Goal: Task Accomplishment & Management: Manage account settings

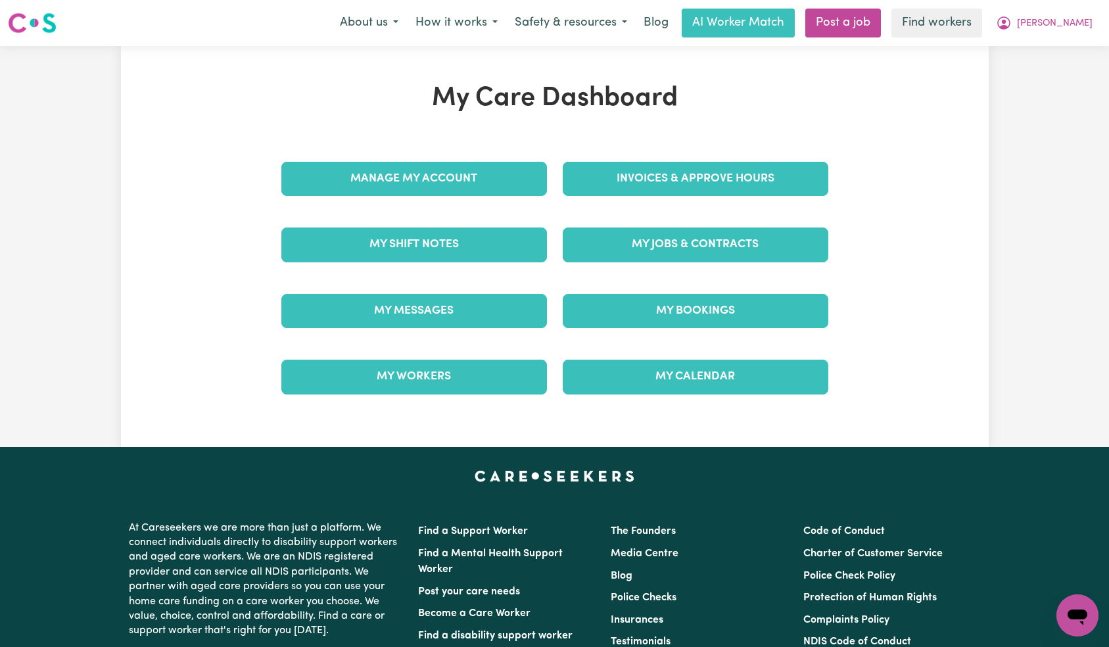
click at [476, 177] on div "My Care Dashboard Manage My Account Invoices & Approve Hours My Shift Notes My …" at bounding box center [555, 246] width 578 height 327
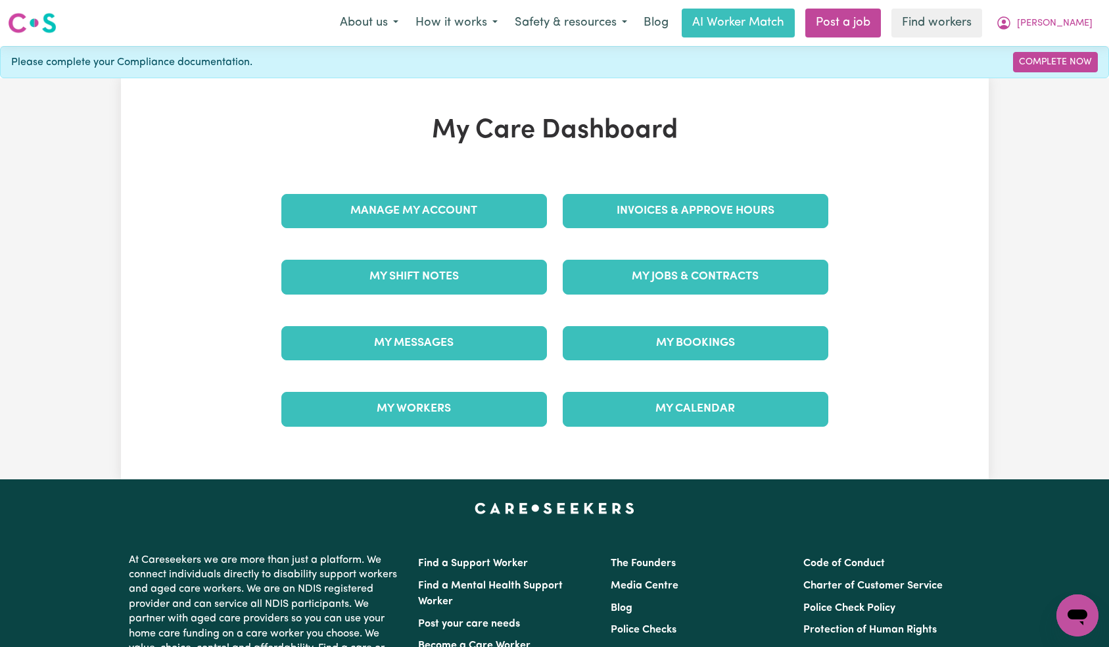
click at [476, 232] on div "Manage My Account" at bounding box center [413, 211] width 281 height 66
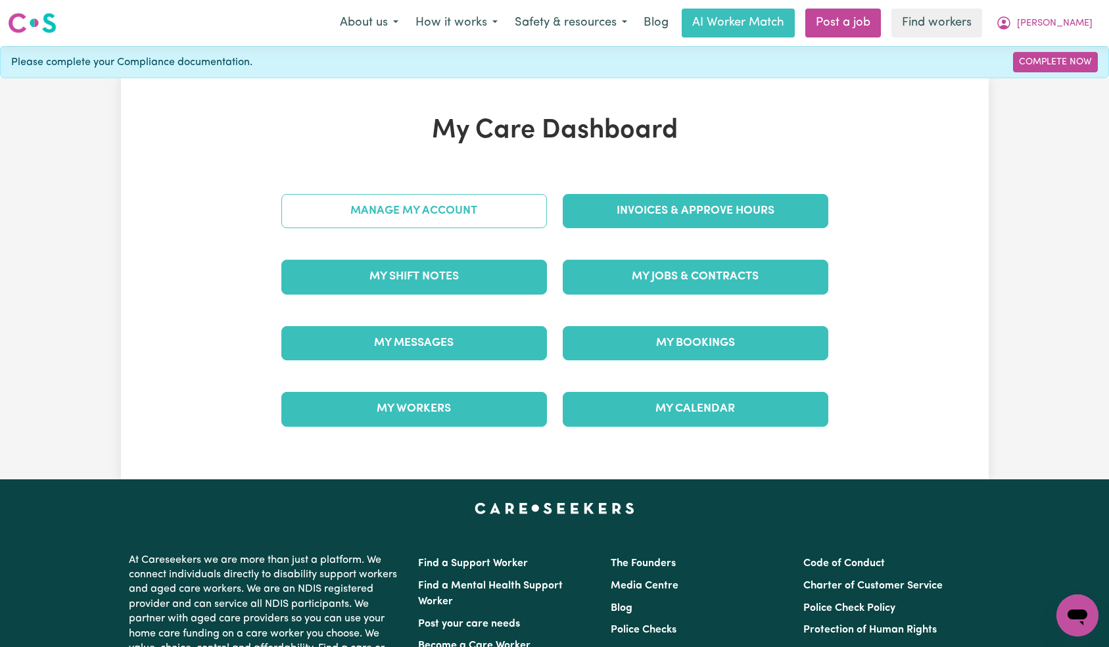
click at [478, 212] on link "Manage My Account" at bounding box center [414, 211] width 266 height 34
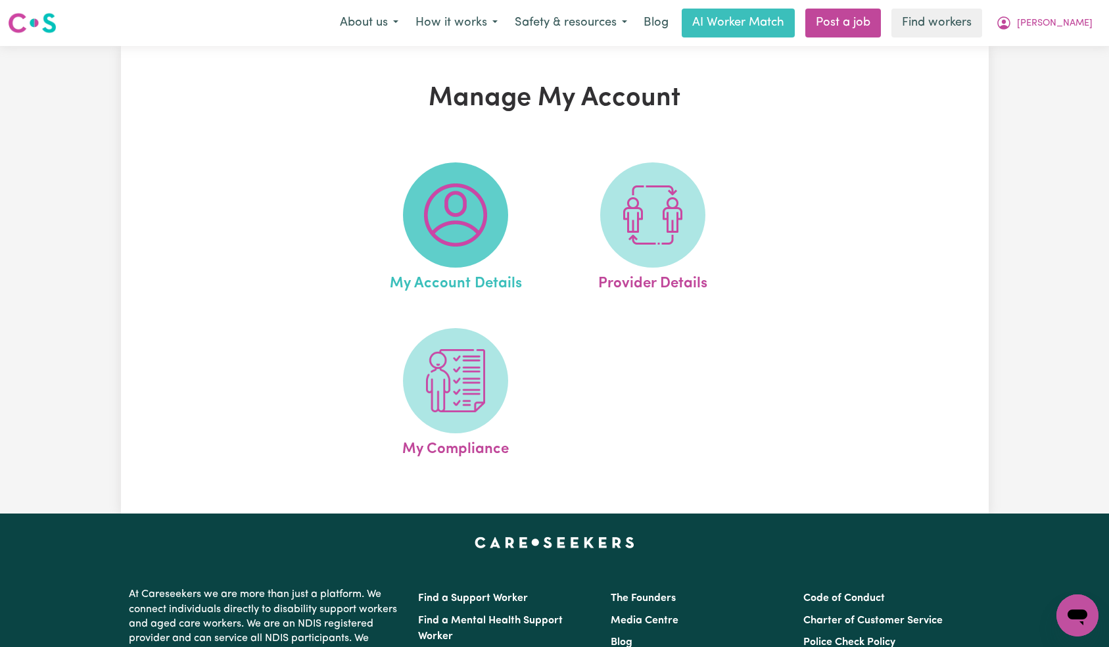
click at [463, 234] on img at bounding box center [455, 214] width 63 height 63
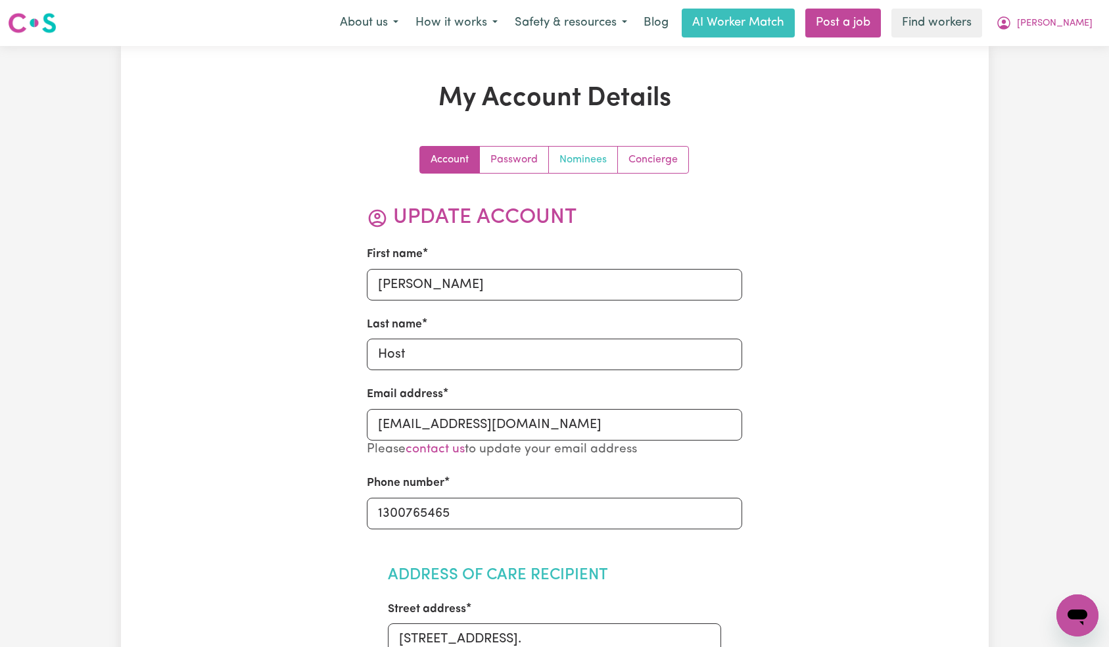
click at [580, 147] on link "Nominees" at bounding box center [583, 160] width 69 height 26
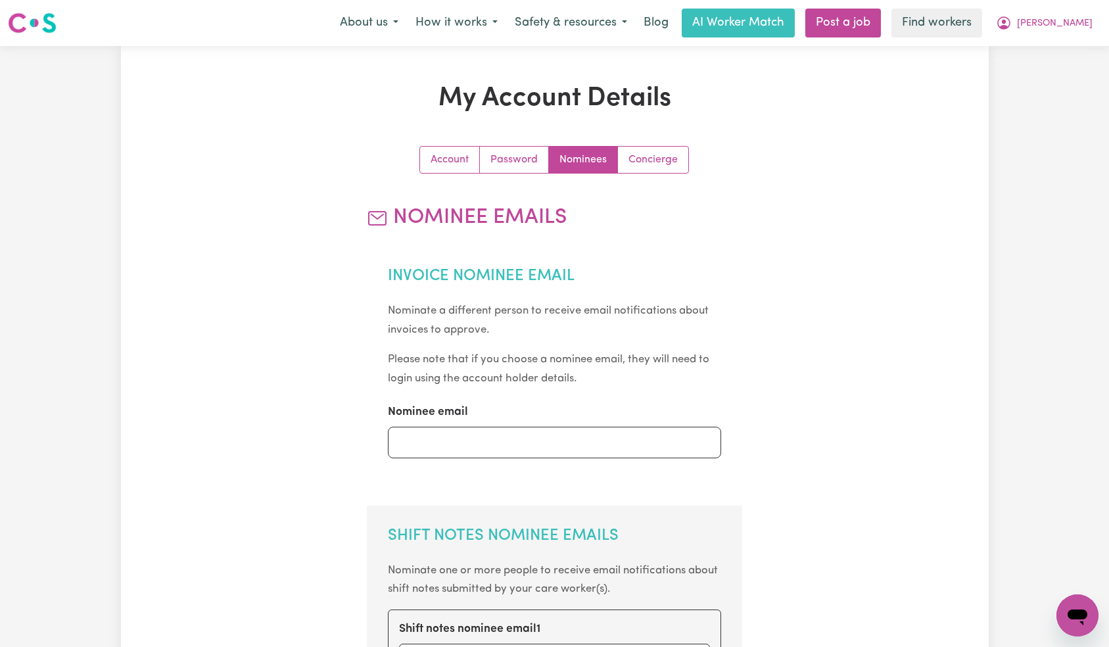
scroll to position [413, 0]
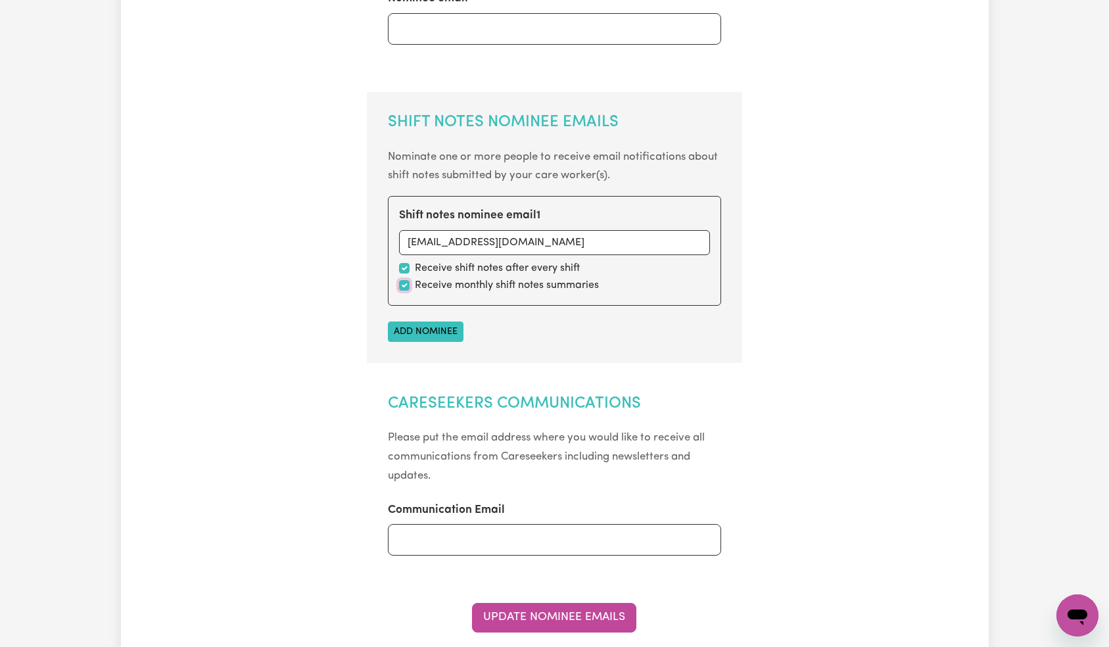
click at [400, 288] on input "checkbox" at bounding box center [404, 285] width 11 height 11
checkbox input "false"
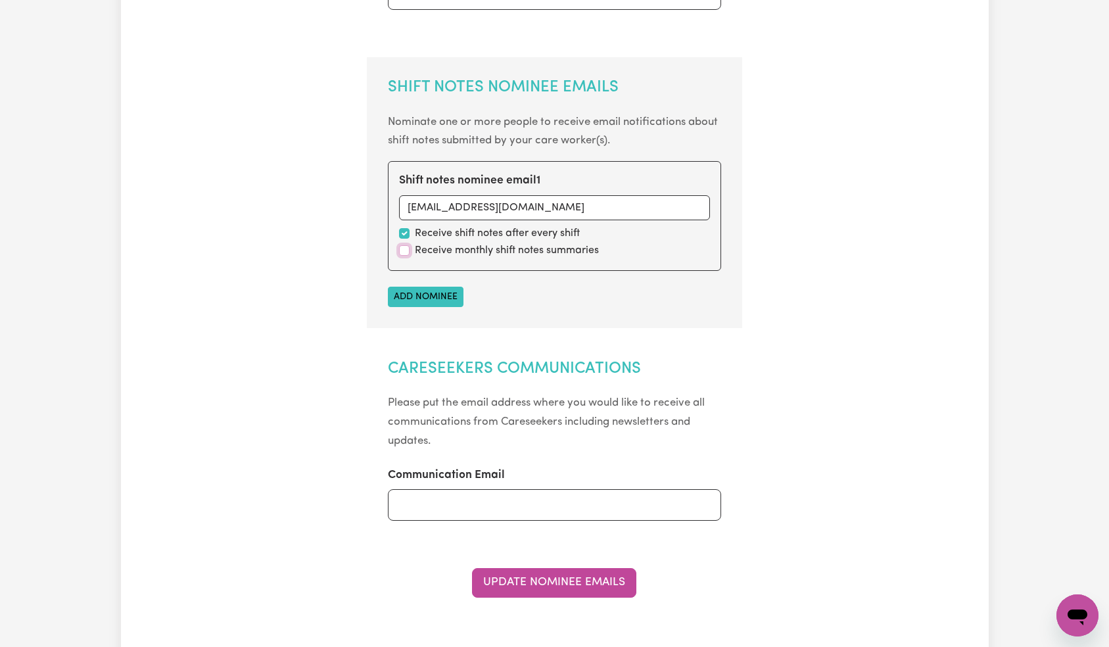
scroll to position [640, 0]
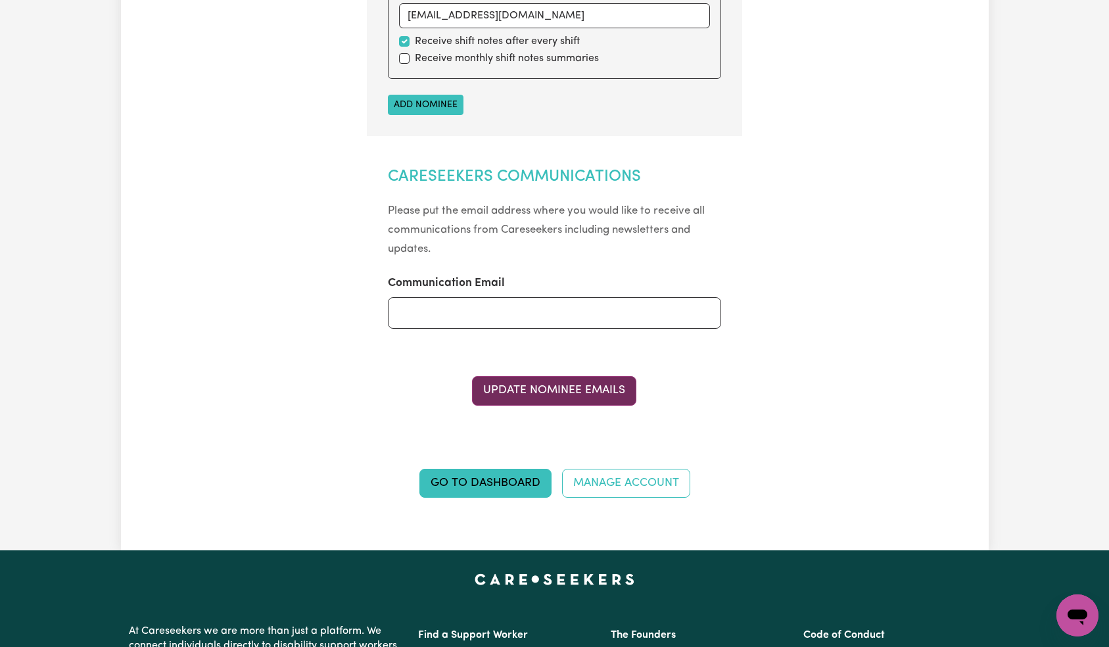
click at [546, 396] on button "Update Nominee Emails" at bounding box center [554, 390] width 164 height 29
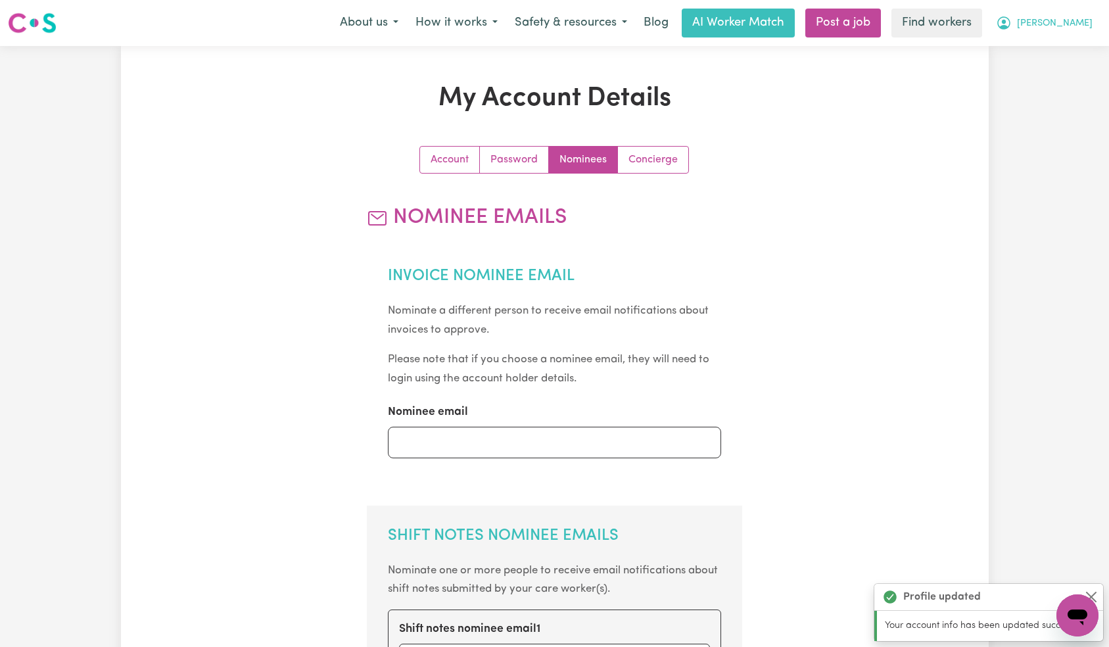
click at [1071, 26] on span "[PERSON_NAME]" at bounding box center [1055, 23] width 76 height 14
click at [1060, 64] on link "Logout" at bounding box center [1048, 75] width 104 height 25
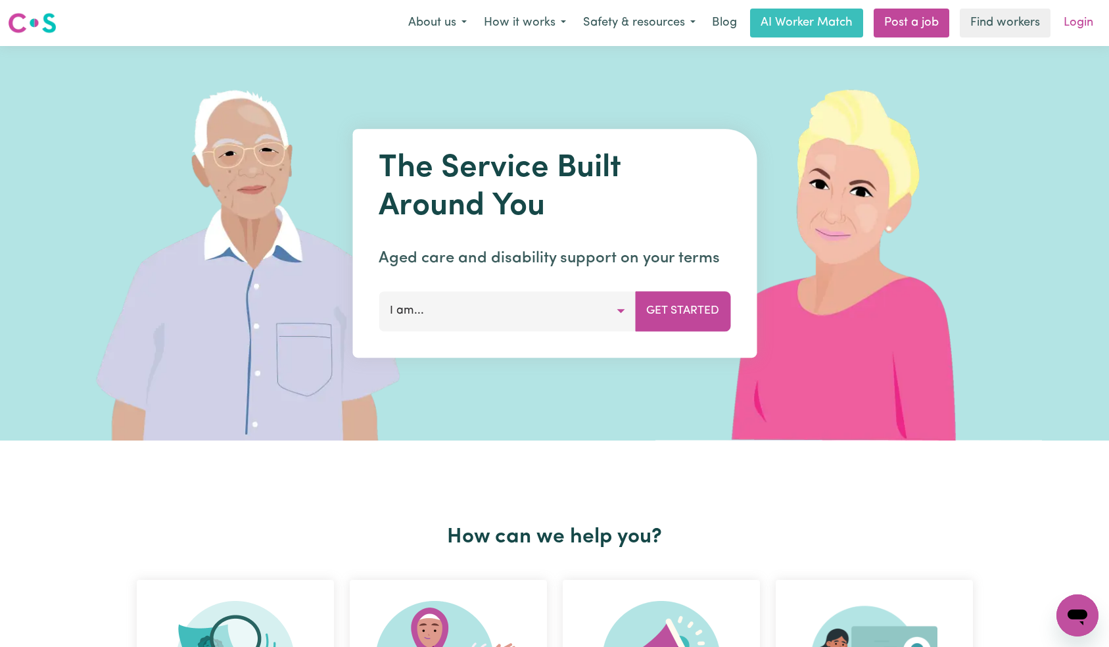
click at [1086, 17] on link "Login" at bounding box center [1077, 23] width 45 height 29
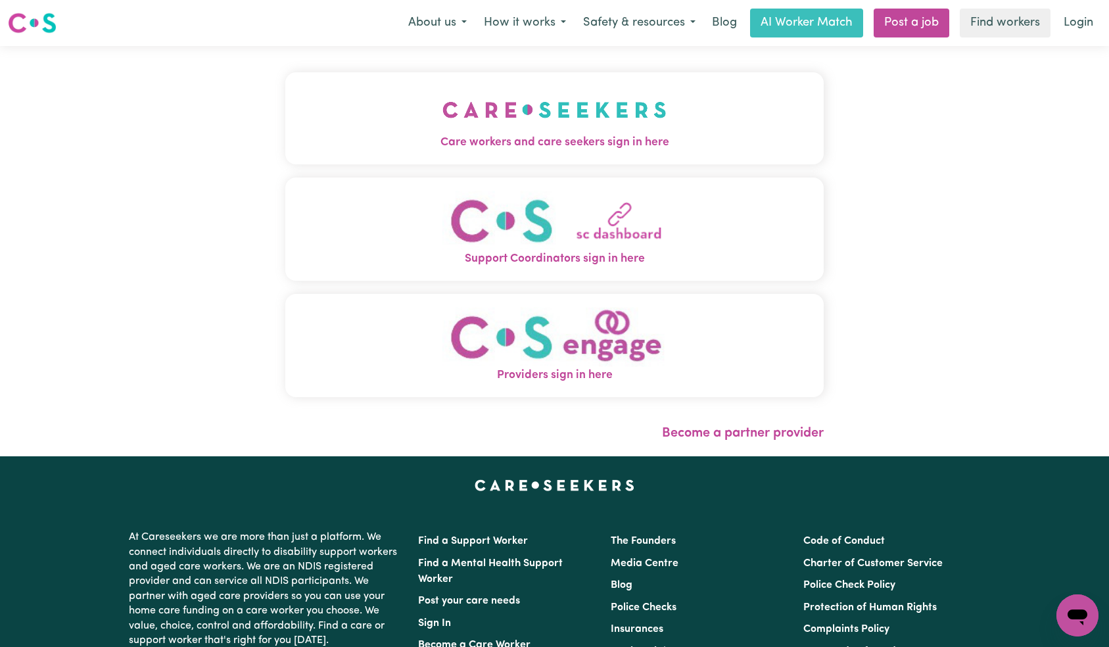
click at [285, 126] on button "Care workers and care seekers sign in here" at bounding box center [554, 118] width 539 height 92
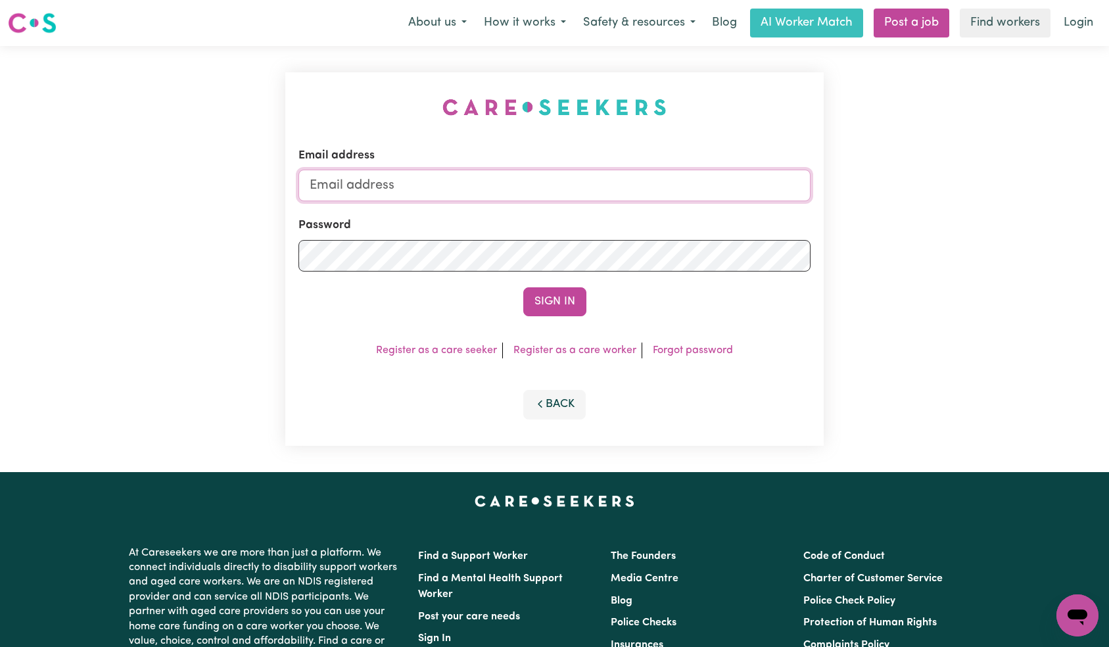
click at [559, 185] on input "Email address" at bounding box center [554, 186] width 513 height 32
paste input "[EMAIL_ADDRESS][DOMAIN_NAME]"
type input "[EMAIL_ADDRESS][DOMAIN_NAME]"
drag, startPoint x: 531, startPoint y: 329, endPoint x: 549, endPoint y: 312, distance: 24.6
click at [532, 329] on div "Email address [EMAIL_ADDRESS][DOMAIN_NAME] Password Sign In Register as a care …" at bounding box center [554, 258] width 539 height 373
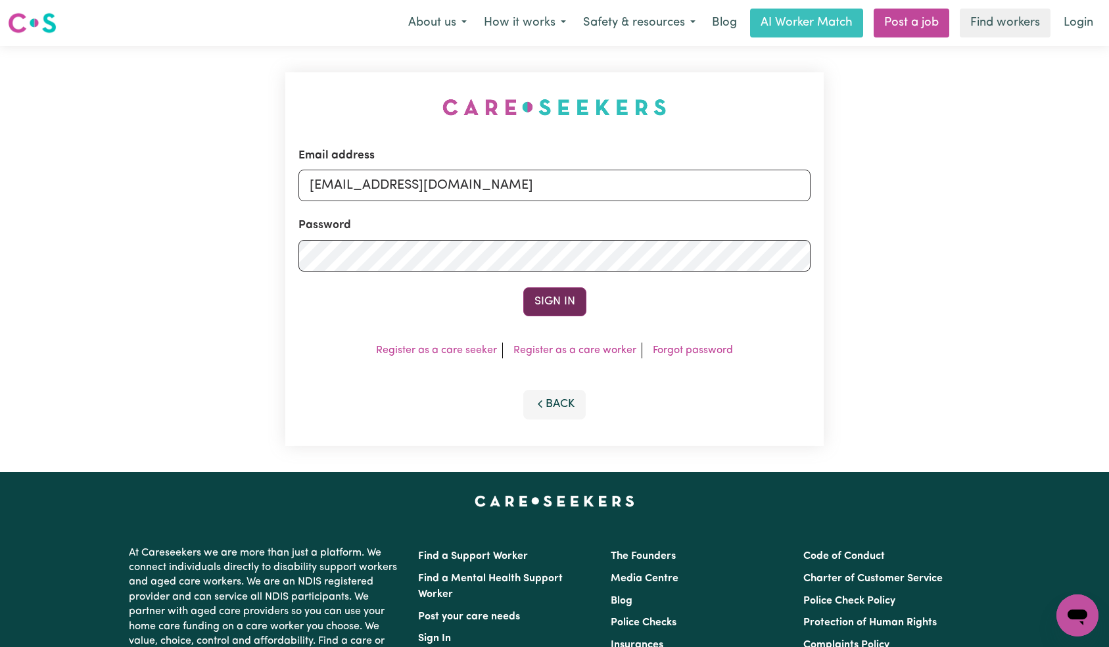
click at [549, 311] on button "Sign In" at bounding box center [554, 301] width 63 height 29
